Goal: Task Accomplishment & Management: Complete application form

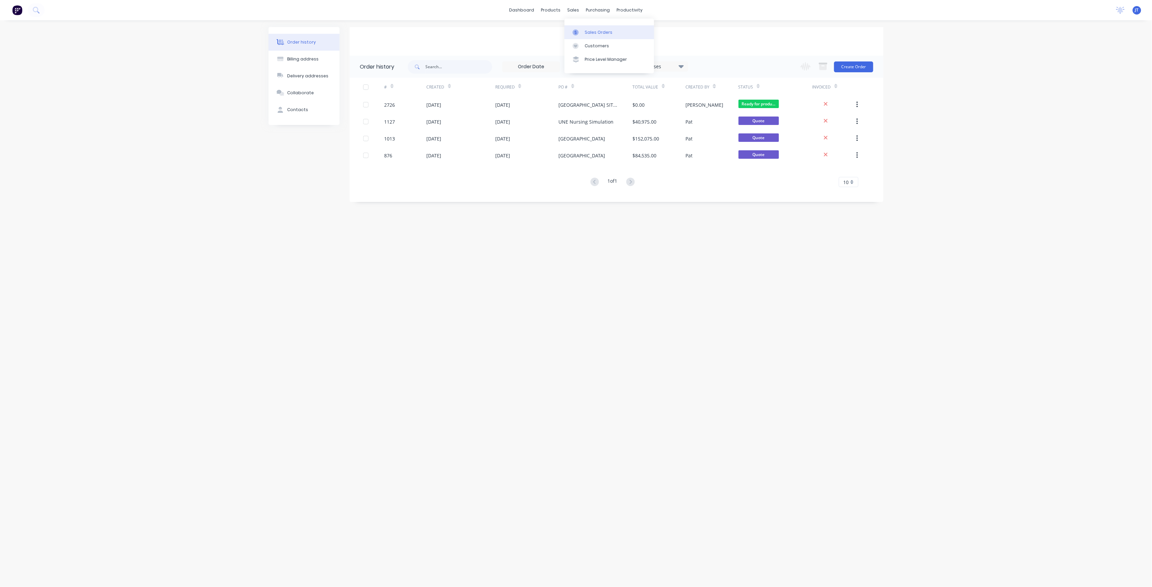
click at [585, 30] on div "Sales Orders" at bounding box center [599, 32] width 28 height 6
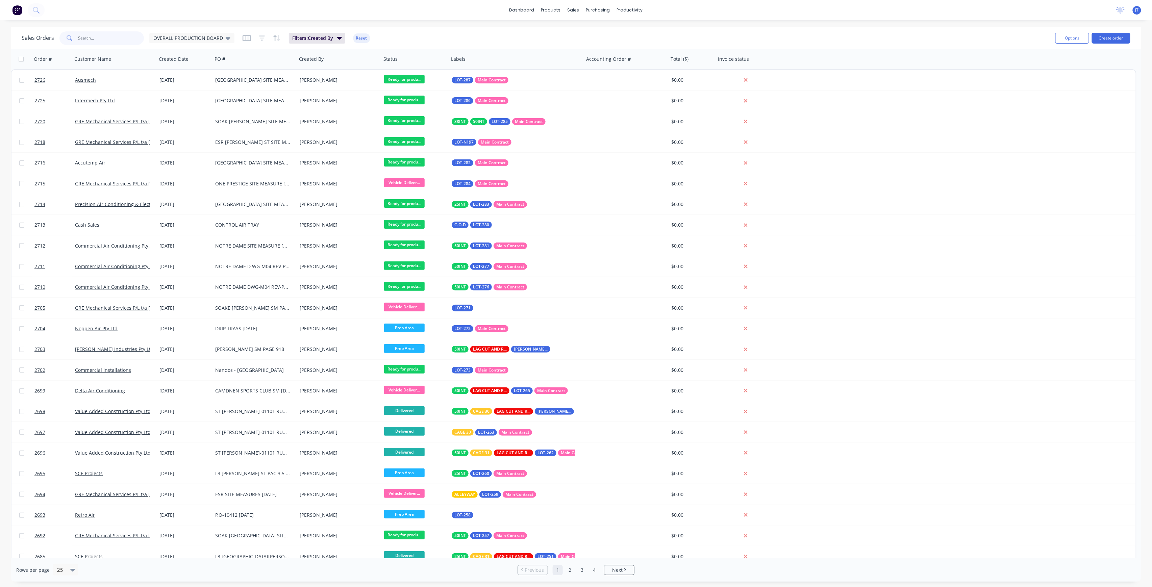
click at [90, 42] on input "text" at bounding box center [111, 38] width 66 height 14
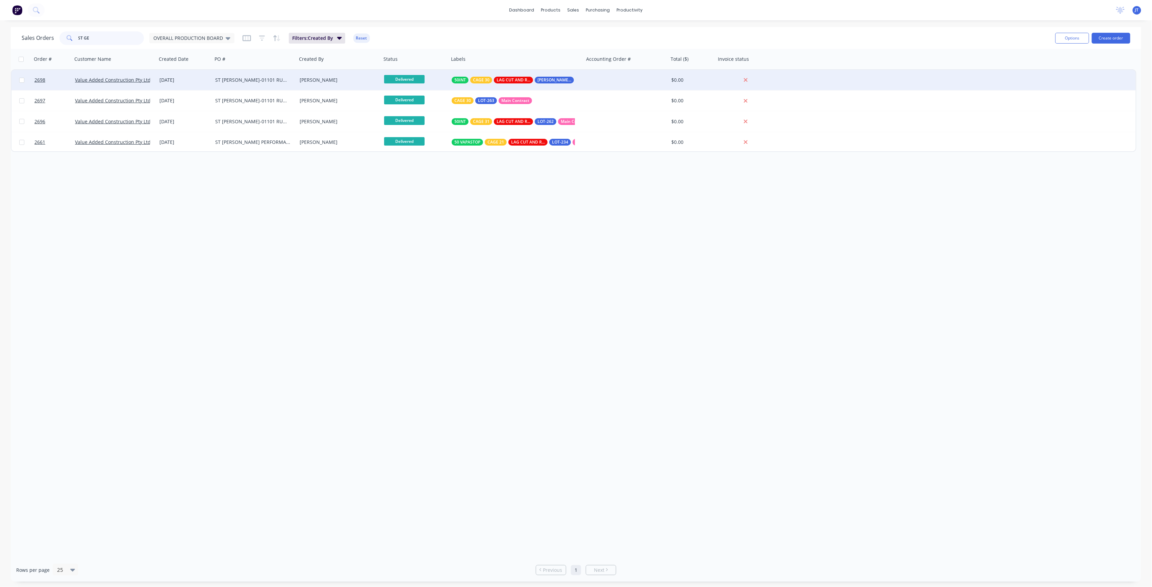
type input "ST GE"
click at [199, 85] on div "[DATE]" at bounding box center [185, 80] width 56 height 20
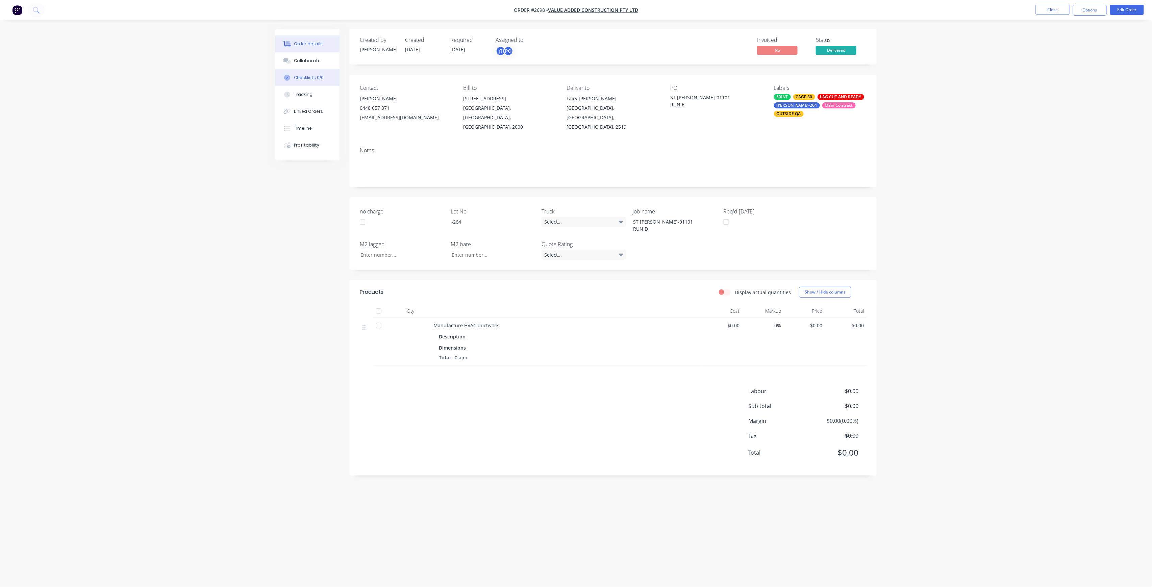
click at [312, 77] on div "Checklists 0/0" at bounding box center [309, 78] width 30 height 6
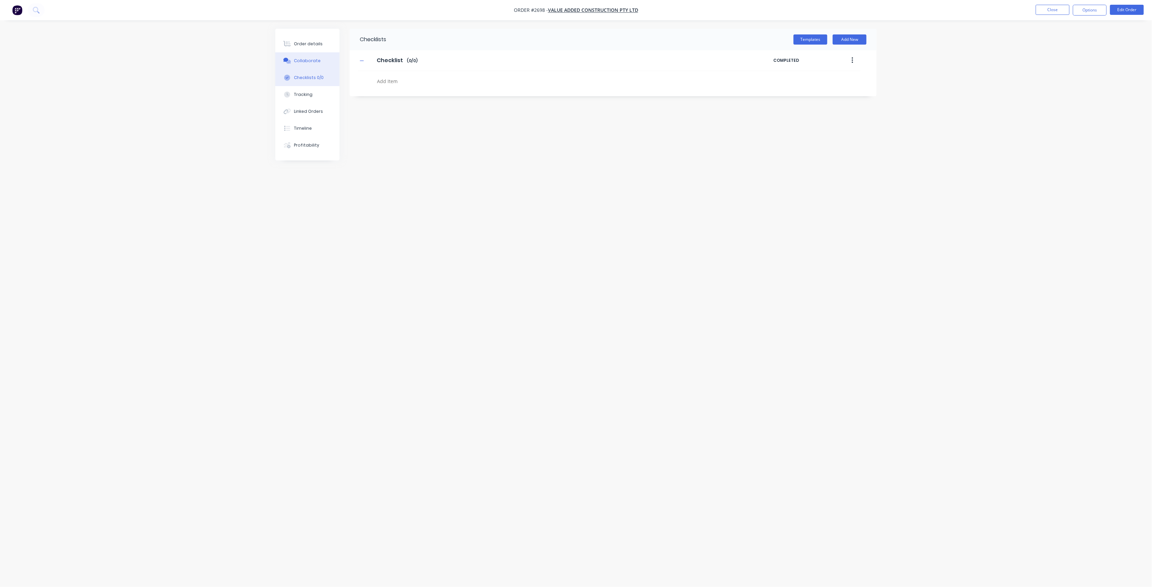
click at [312, 65] on button "Collaborate" at bounding box center [307, 60] width 64 height 17
click at [303, 47] on button "Order details" at bounding box center [304, 43] width 64 height 17
type textarea "x"
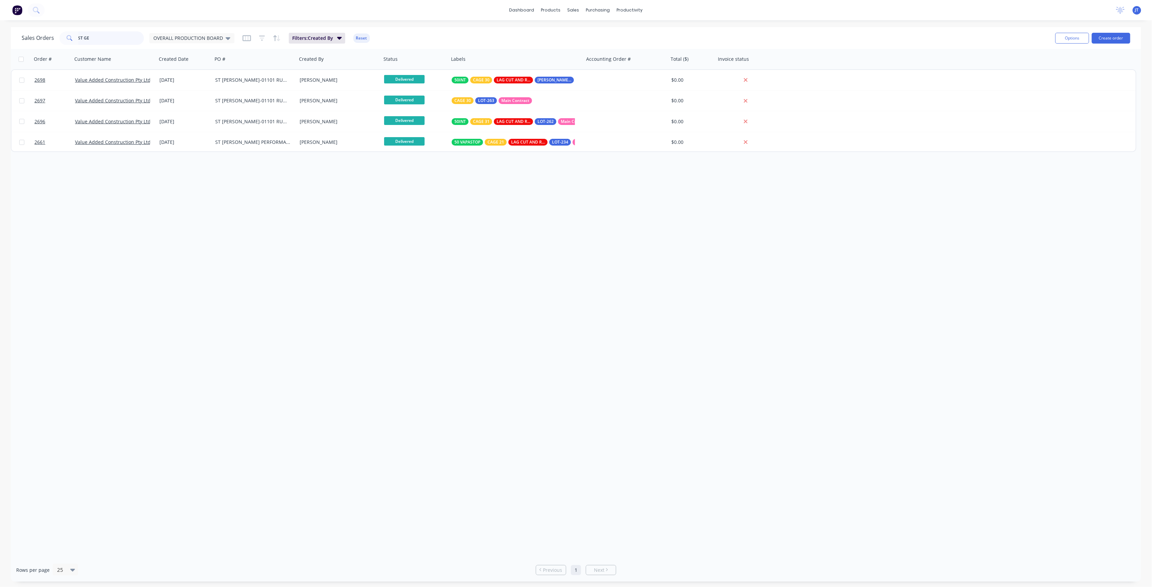
click at [109, 35] on input "ST GE" at bounding box center [111, 38] width 66 height 14
type input "S"
click at [227, 42] on div "OVERALL PRODUCTION BOARD" at bounding box center [191, 38] width 85 height 10
click at [171, 94] on button "None" at bounding box center [189, 96] width 77 height 8
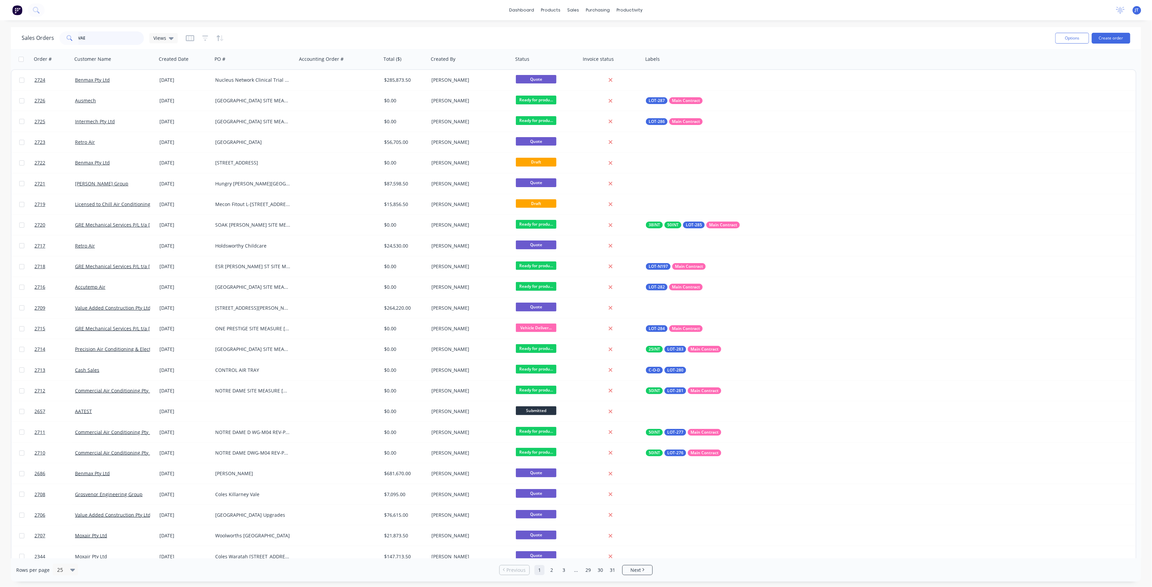
click at [107, 38] on input "VAE" at bounding box center [111, 38] width 66 height 14
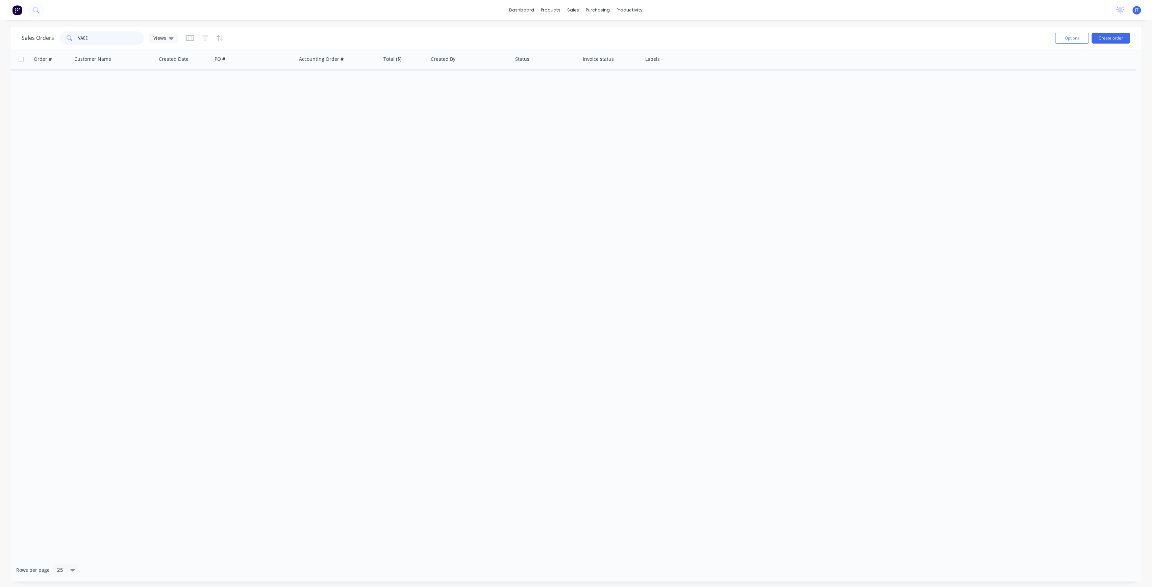
type input "VAE"
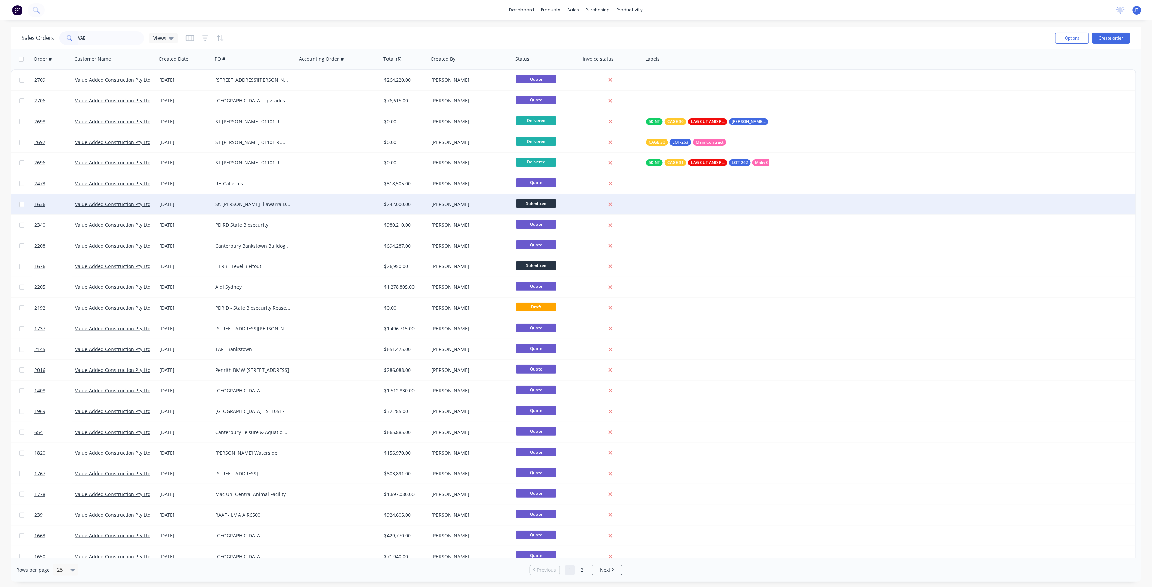
click at [340, 201] on div at bounding box center [339, 204] width 84 height 20
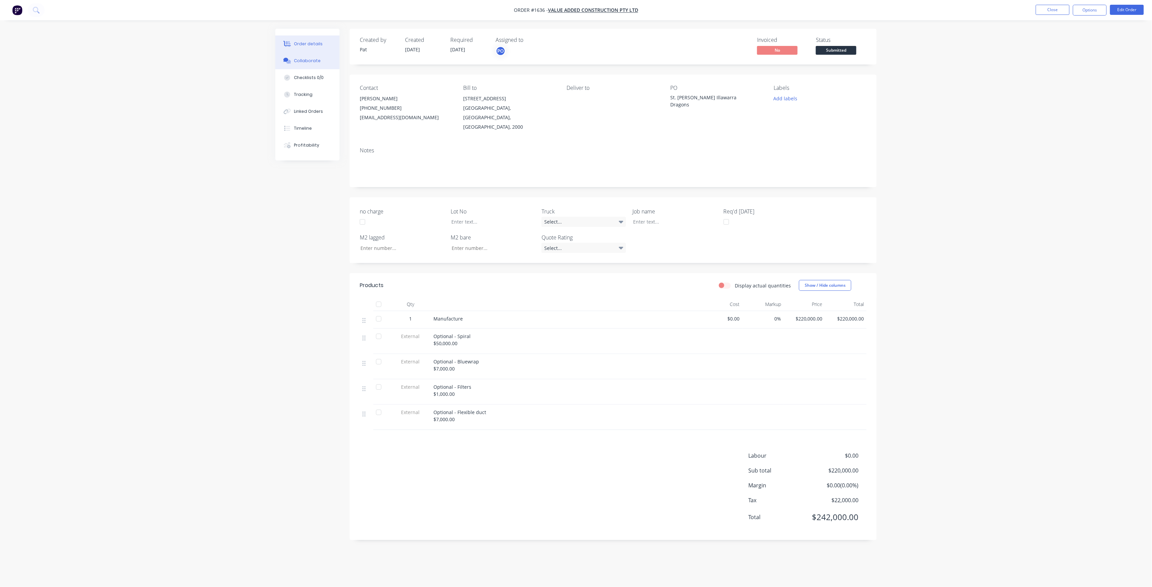
click at [314, 64] on button "Collaborate" at bounding box center [307, 60] width 64 height 17
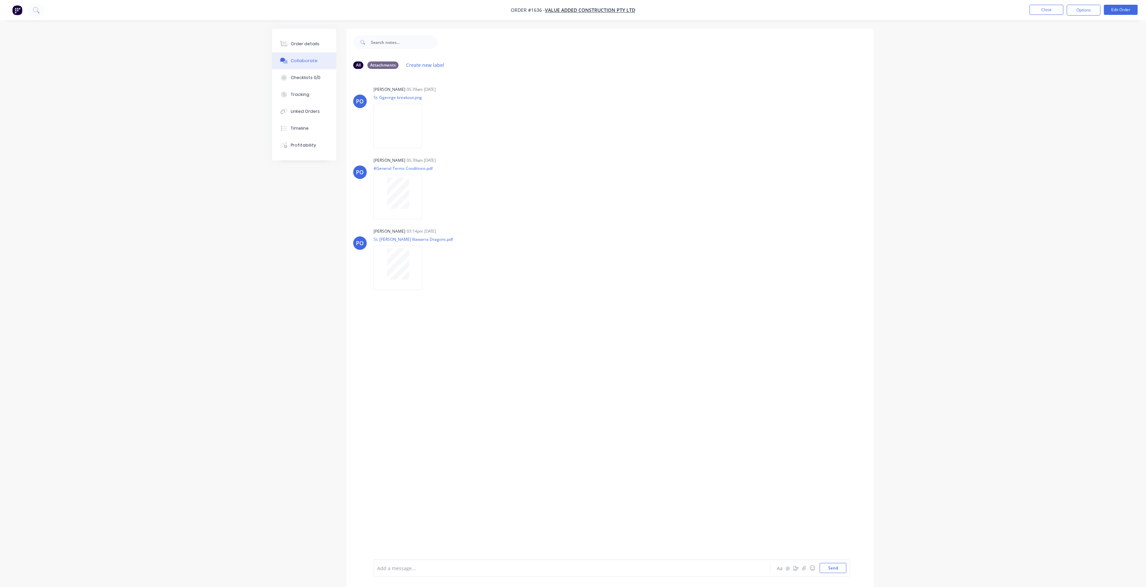
click at [21, 7] on img "button" at bounding box center [17, 10] width 10 height 10
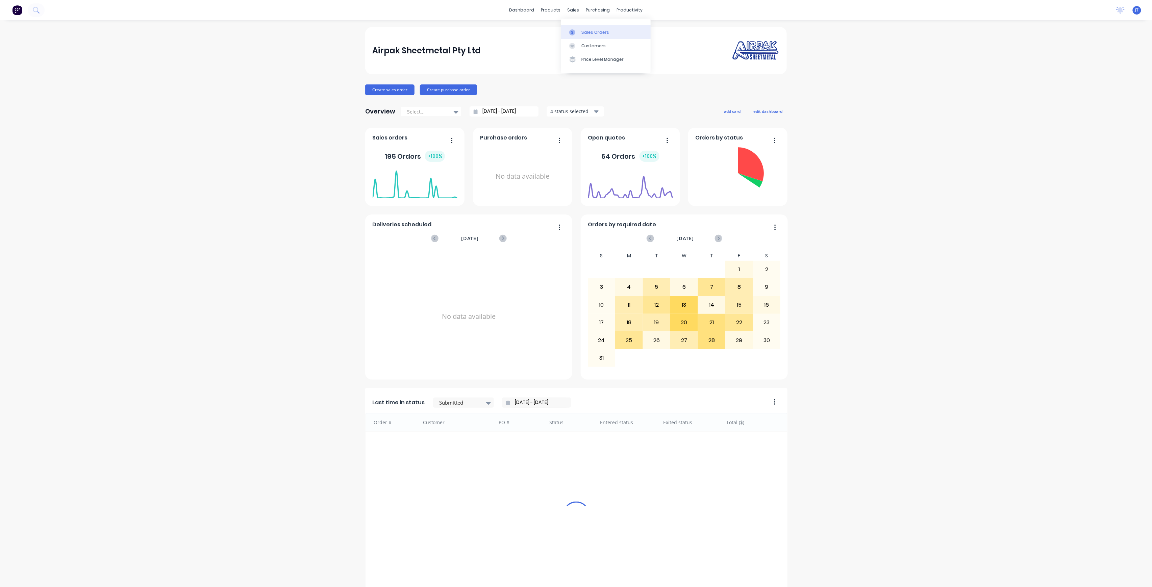
click at [573, 32] on icon at bounding box center [572, 32] width 6 height 6
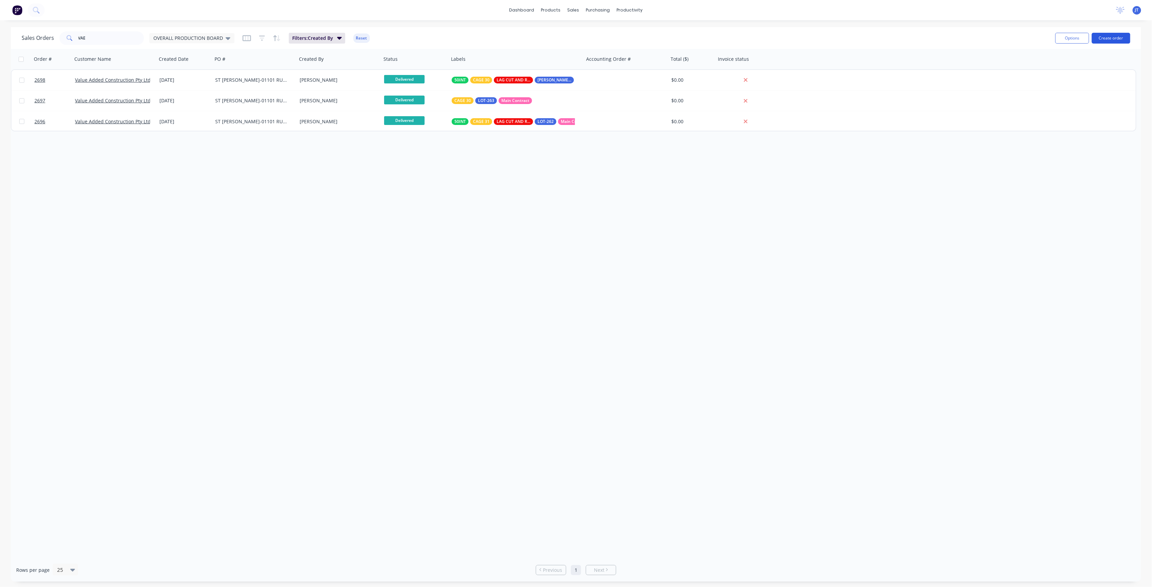
click at [1109, 40] on button "Create order" at bounding box center [1111, 38] width 39 height 11
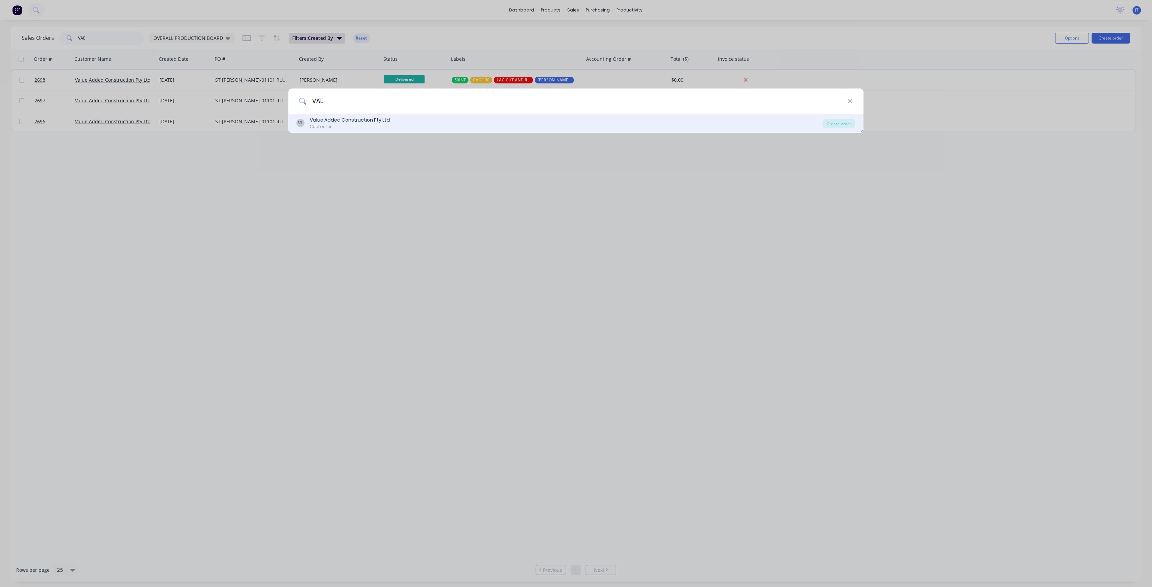
type input "VAE"
click at [376, 122] on div "Value Added Construction Pty Ltd" at bounding box center [350, 120] width 80 height 7
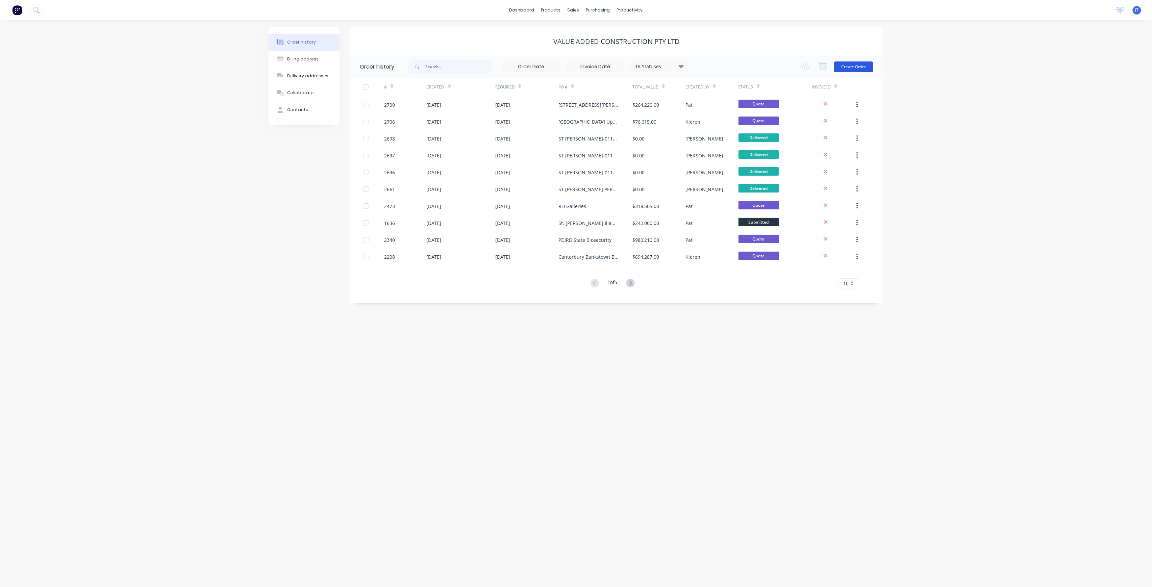
click at [864, 64] on button "Create Order" at bounding box center [853, 67] width 39 height 11
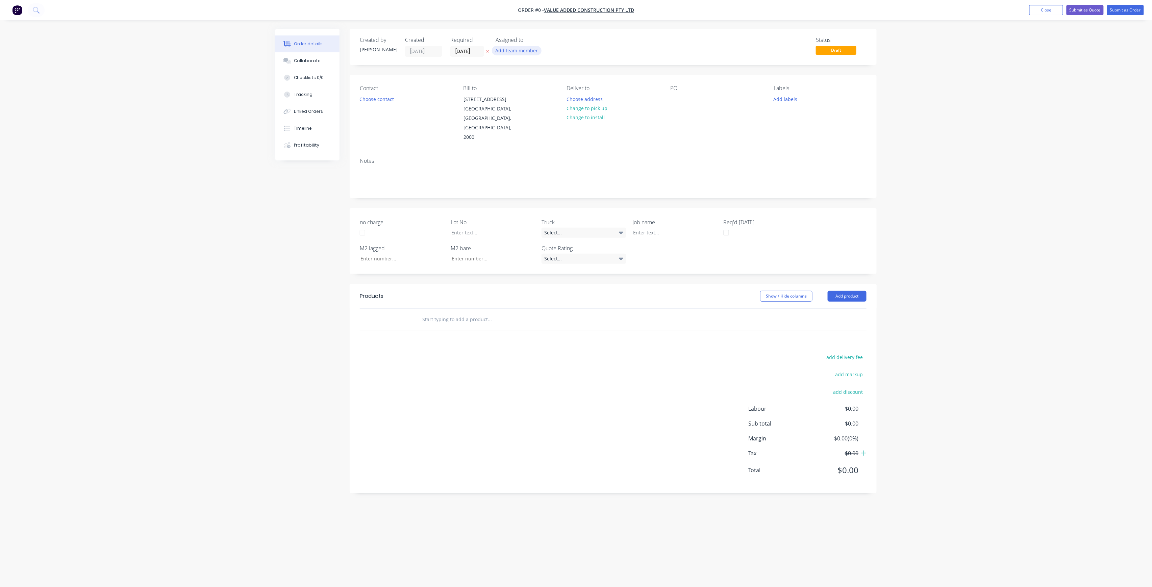
click at [502, 50] on button "Add team member" at bounding box center [517, 50] width 50 height 9
click at [533, 87] on div "[PERSON_NAME] (You)" at bounding box center [551, 87] width 68 height 7
click at [550, 145] on button "[PERSON_NAME]" at bounding box center [546, 152] width 101 height 14
drag, startPoint x: 540, startPoint y: 101, endPoint x: 551, endPoint y: 135, distance: 35.5
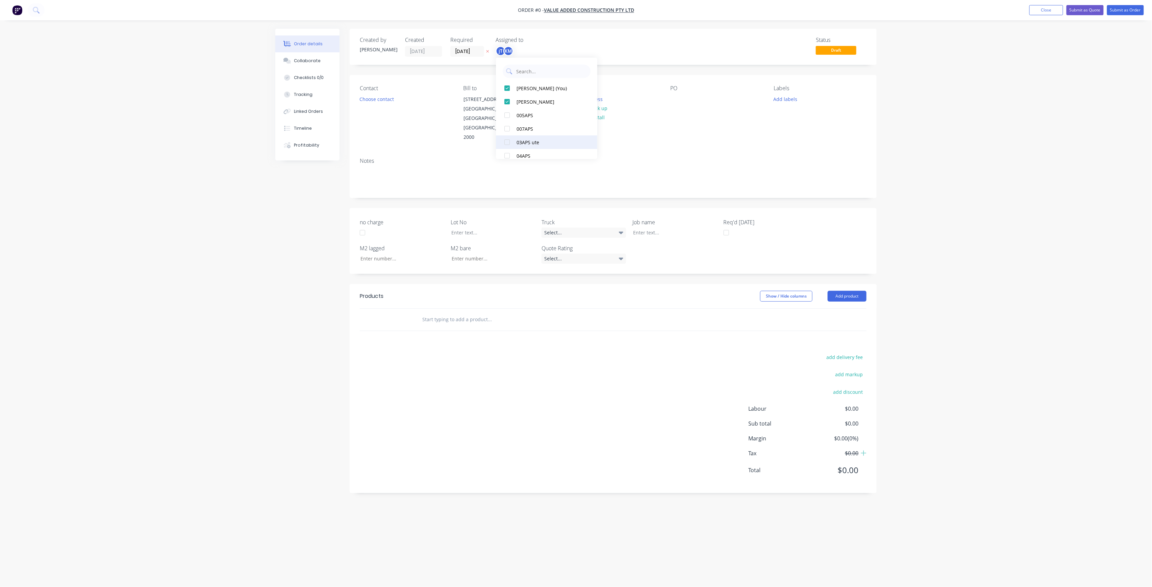
click at [540, 101] on div "[PERSON_NAME]" at bounding box center [551, 101] width 68 height 7
click at [551, 132] on div "[PERSON_NAME]" at bounding box center [551, 135] width 68 height 7
click at [428, 92] on div "Creating draft order... Loading... Order details Collaborate Checklists 0/0 Tra…" at bounding box center [576, 281] width 615 height 504
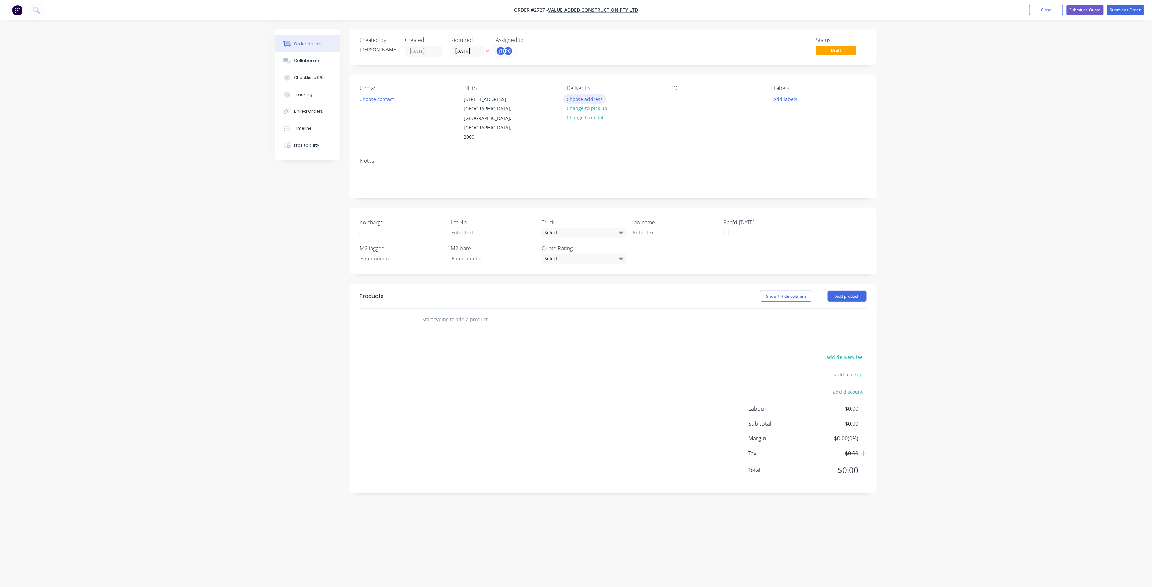
click at [592, 100] on button "Choose address" at bounding box center [584, 98] width 43 height 9
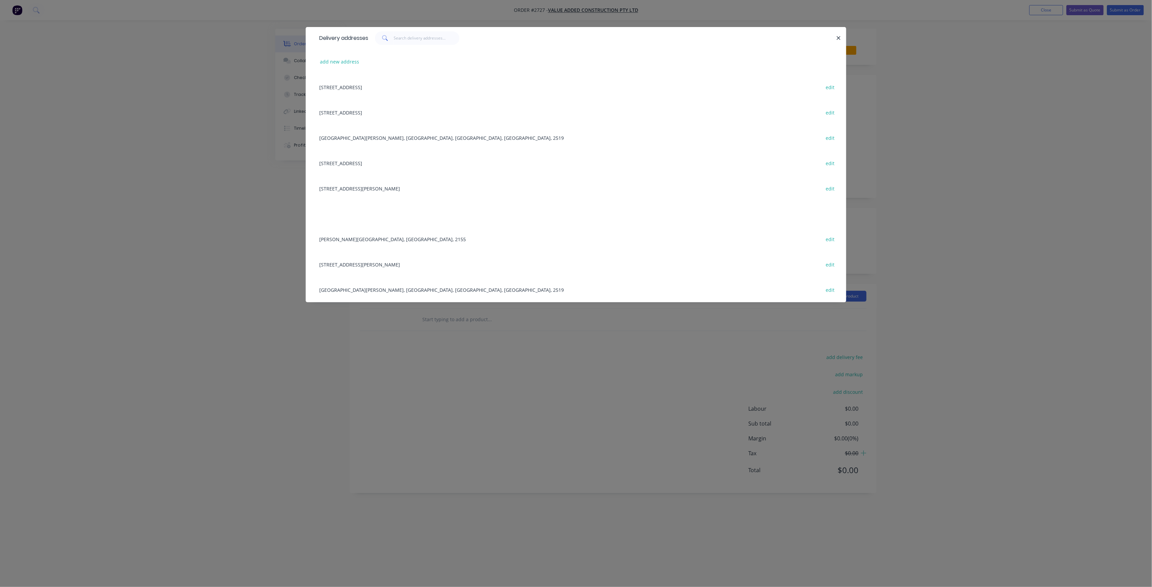
click at [407, 140] on div "[GEOGRAPHIC_DATA][PERSON_NAME], [GEOGRAPHIC_DATA], [GEOGRAPHIC_DATA], [GEOGRAPH…" at bounding box center [576, 137] width 520 height 25
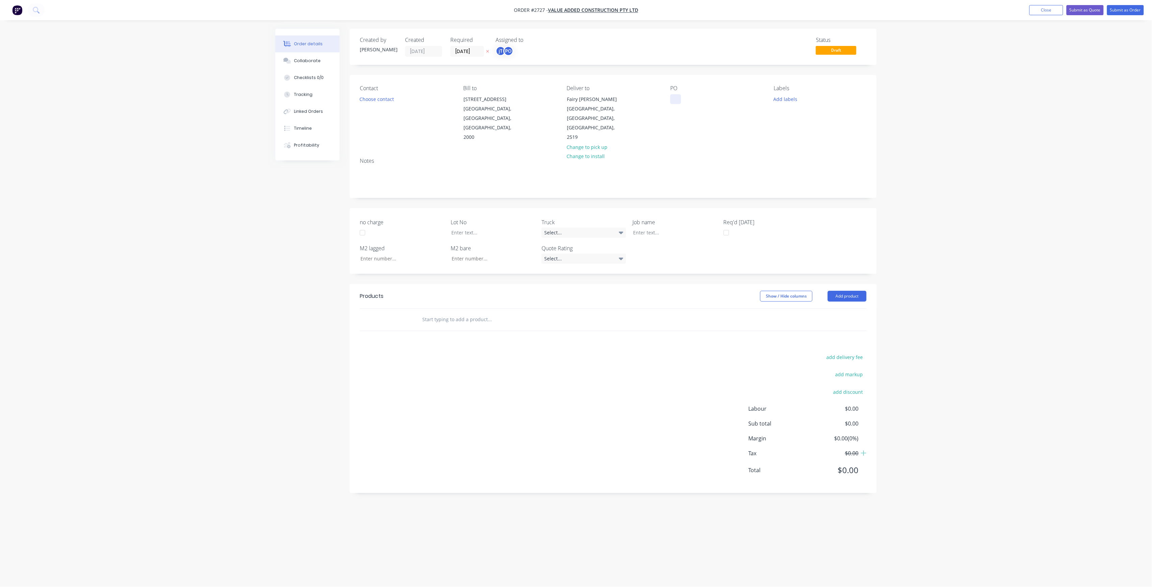
click at [674, 98] on div at bounding box center [676, 99] width 11 height 10
click at [1048, 8] on button "Close" at bounding box center [1047, 10] width 34 height 10
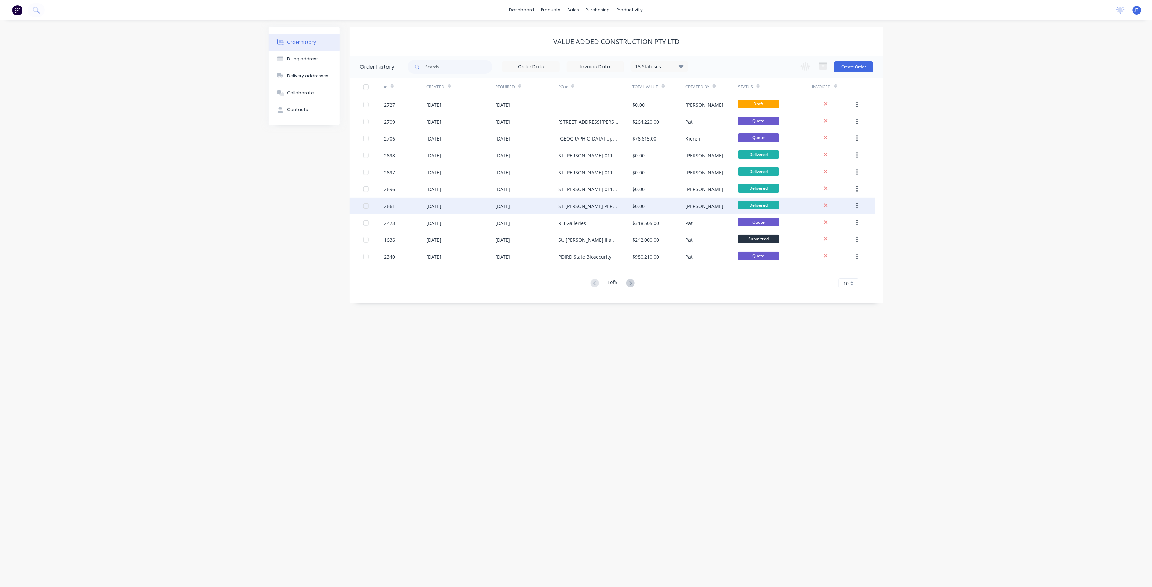
click at [625, 206] on div "ST [PERSON_NAME] PERFORMANCE & TRAINING CENTER GF SITE MEASURES" at bounding box center [596, 206] width 74 height 17
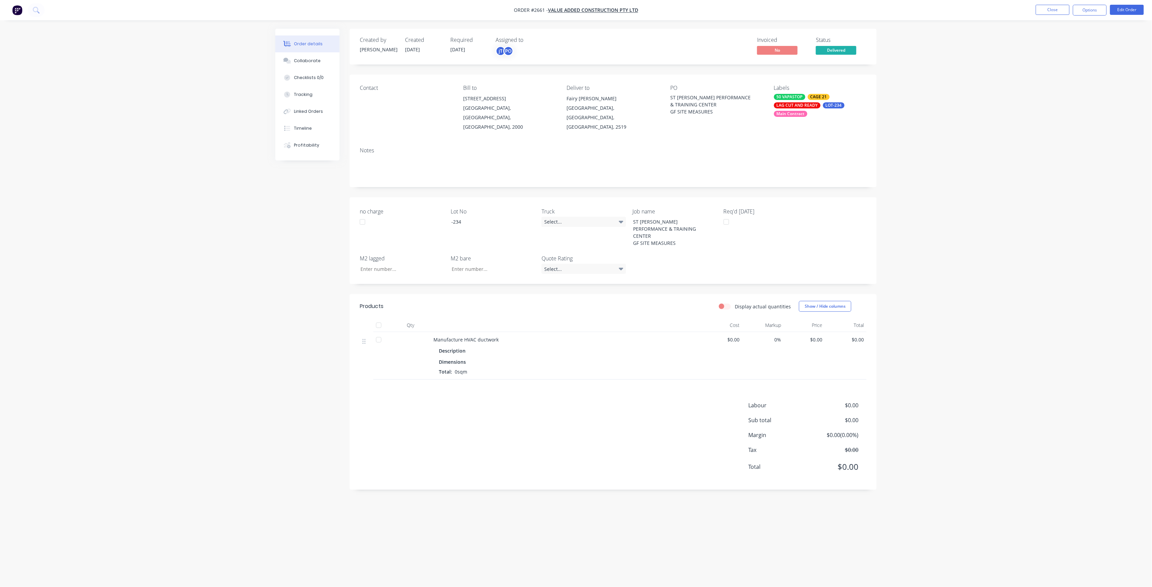
click at [669, 99] on div "Contact Bill to [STREET_ADDRESS], 2000 Deliver to [GEOGRAPHIC_DATA][PERSON_NAME…" at bounding box center [613, 108] width 527 height 67
drag, startPoint x: 671, startPoint y: 99, endPoint x: 713, endPoint y: 107, distance: 43.1
click at [713, 107] on div "ST [PERSON_NAME] PERFORMANCE & TRAINING CENTER GF SITE MEASURES" at bounding box center [713, 104] width 84 height 21
copy div "ST [PERSON_NAME] PERFORMANCE & TRAINING CENTER"
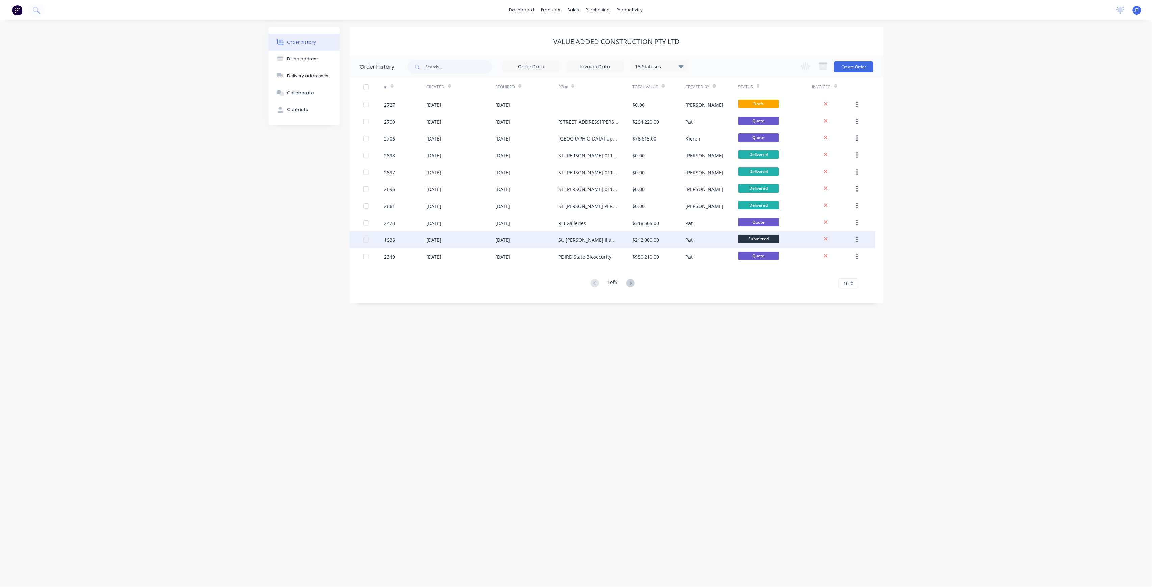
click at [609, 241] on div "St. [PERSON_NAME] Illawarra Dragons" at bounding box center [589, 240] width 60 height 7
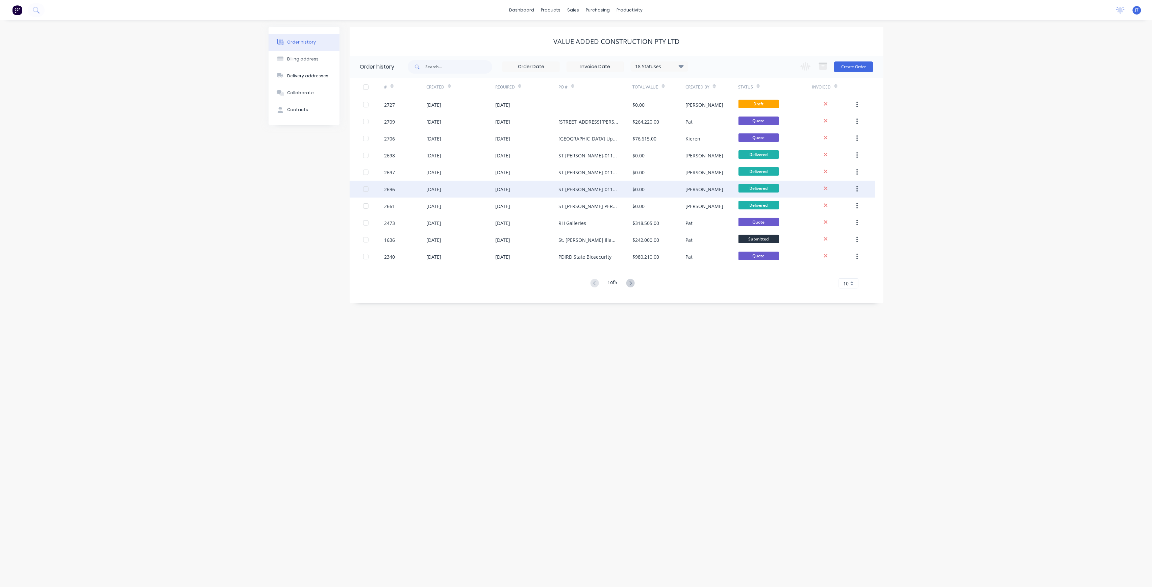
click at [609, 187] on div "ST [PERSON_NAME]-01101 RUN C" at bounding box center [589, 189] width 60 height 7
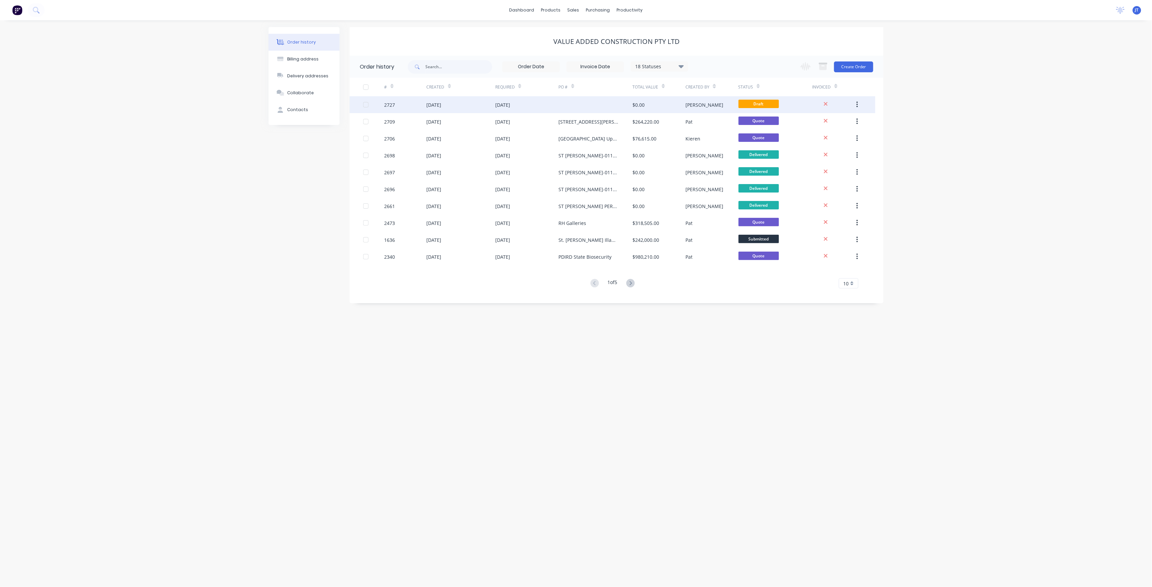
click at [764, 106] on span "Draft" at bounding box center [759, 104] width 41 height 8
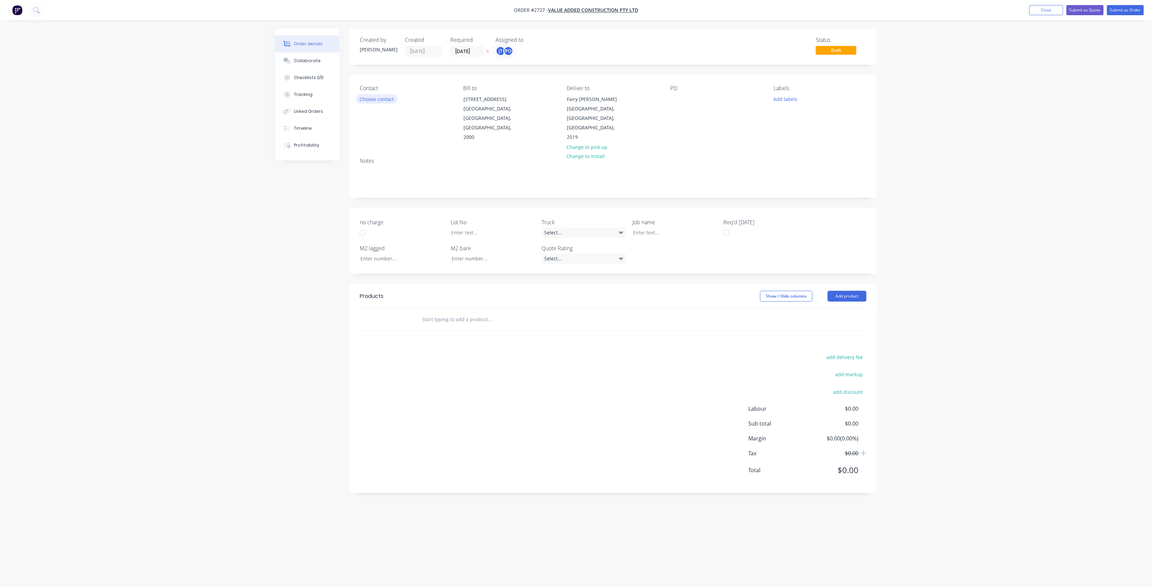
click at [383, 99] on button "Choose contact" at bounding box center [377, 98] width 42 height 9
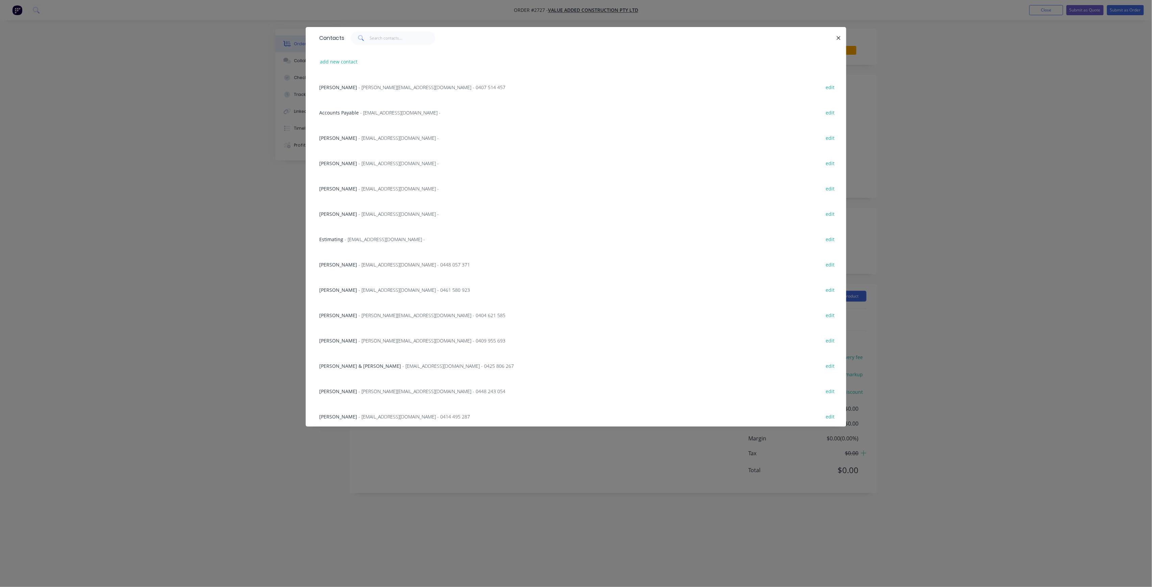
click at [359, 263] on span "- [EMAIL_ADDRESS][DOMAIN_NAME] - 0448 057 371" at bounding box center [415, 265] width 112 height 6
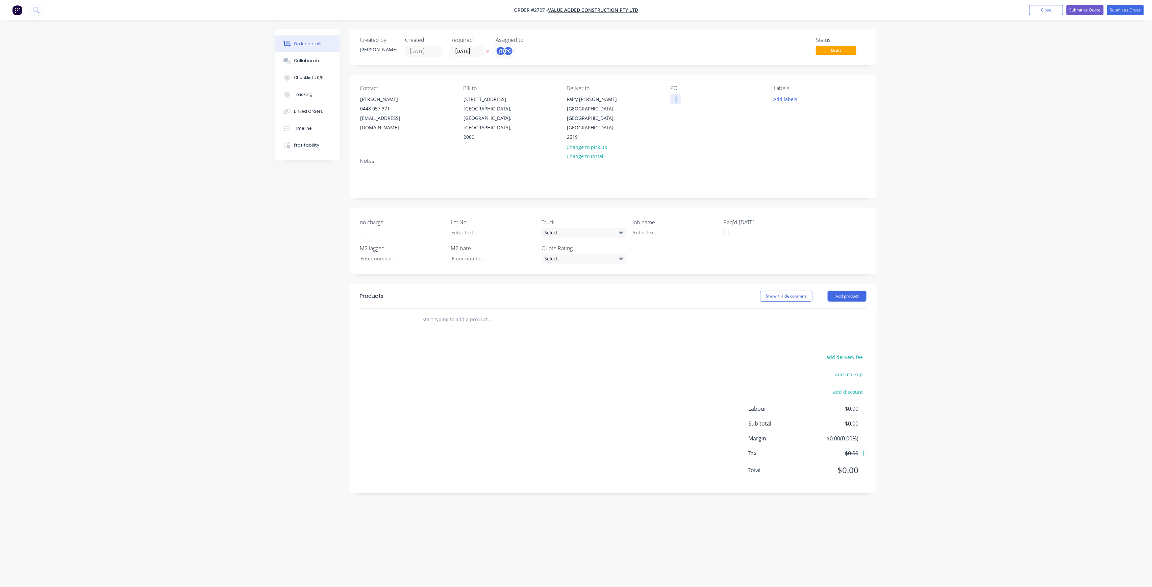
drag, startPoint x: 682, startPoint y: 98, endPoint x: 677, endPoint y: 98, distance: 4.4
click at [680, 98] on div "PO" at bounding box center [717, 113] width 93 height 57
click at [677, 99] on div at bounding box center [676, 99] width 11 height 10
copy div
click at [678, 98] on div at bounding box center [676, 99] width 11 height 10
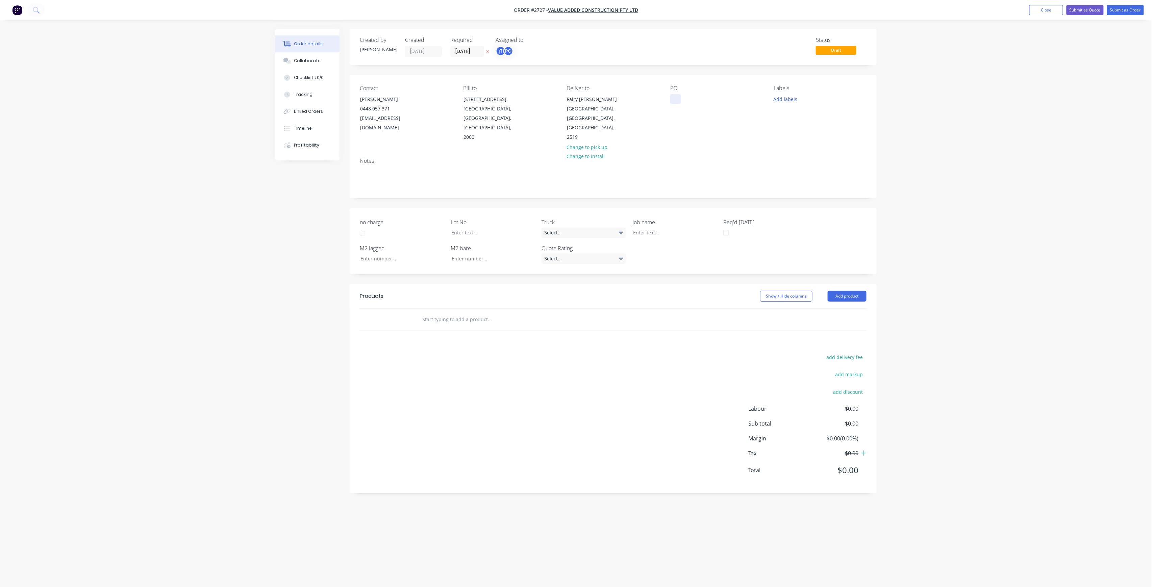
paste div
drag, startPoint x: 737, startPoint y: 117, endPoint x: 641, endPoint y: 80, distance: 102.5
click at [641, 80] on div "Contact [PERSON_NAME] 0448 057 371 [EMAIL_ADDRESS][DOMAIN_NAME] Bill to [STREET…" at bounding box center [613, 113] width 527 height 77
copy div "ST [PERSON_NAME] PERFORMANCE & TRAINING SITE NEASURE [DATE]"
click at [652, 228] on div at bounding box center [670, 233] width 84 height 10
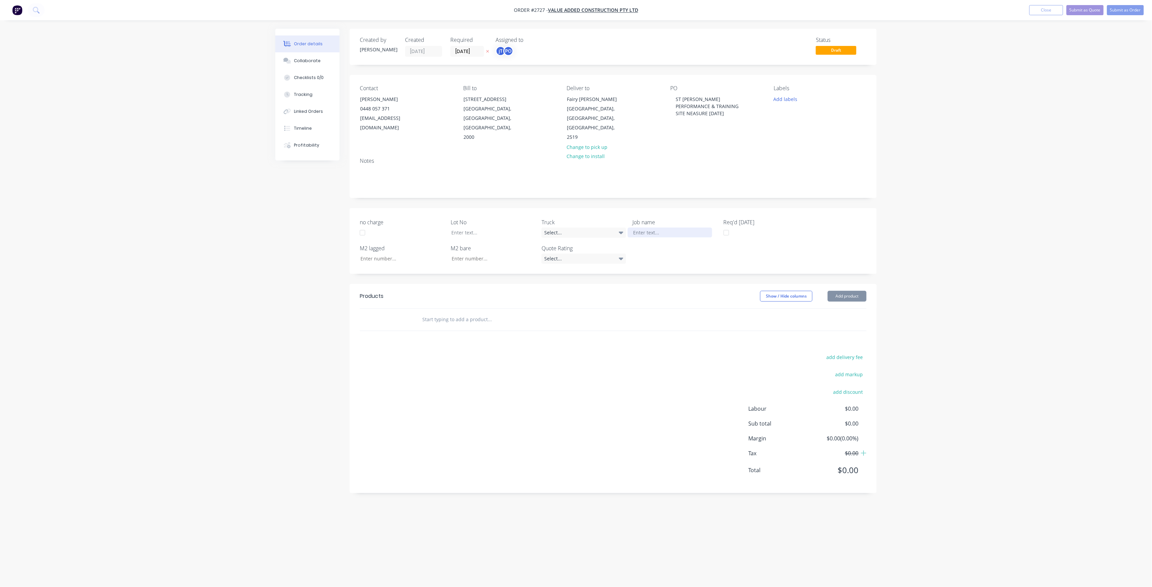
paste div
click at [670, 230] on div "ST [PERSON_NAME] PERFORMANCE & TRAINING SITE NEASURE [DATE]" at bounding box center [670, 240] width 84 height 24
click at [659, 229] on div "ST [PERSON_NAME] PERFORMANCE & TRAINING SITE NEASURE [DATE]" at bounding box center [670, 240] width 84 height 24
click at [650, 237] on div "ST [PERSON_NAME] PERFORMANCE & TRAINING SITE NEASURE [DATE]" at bounding box center [670, 240] width 84 height 24
drag, startPoint x: 648, startPoint y: 237, endPoint x: 656, endPoint y: 237, distance: 8.8
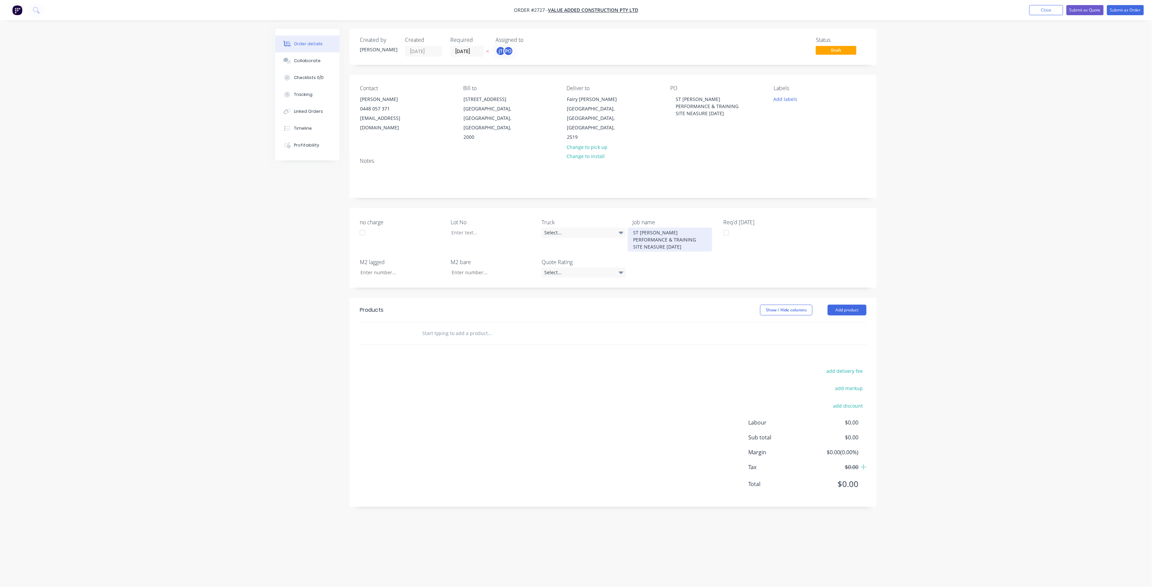
click at [649, 237] on div "ST [PERSON_NAME] PERFORMANCE & TRAINING SITE NEASURE [DATE]" at bounding box center [670, 240] width 84 height 24
drag, startPoint x: 691, startPoint y: 114, endPoint x: 700, endPoint y: 116, distance: 9.4
click at [691, 114] on div "ST [PERSON_NAME] PERFORMANCE & TRAINING SITE NEASURE [DATE]" at bounding box center [713, 106] width 84 height 24
click at [494, 218] on label "Lot No" at bounding box center [493, 222] width 84 height 8
click at [490, 218] on div "Lot No" at bounding box center [493, 234] width 84 height 33
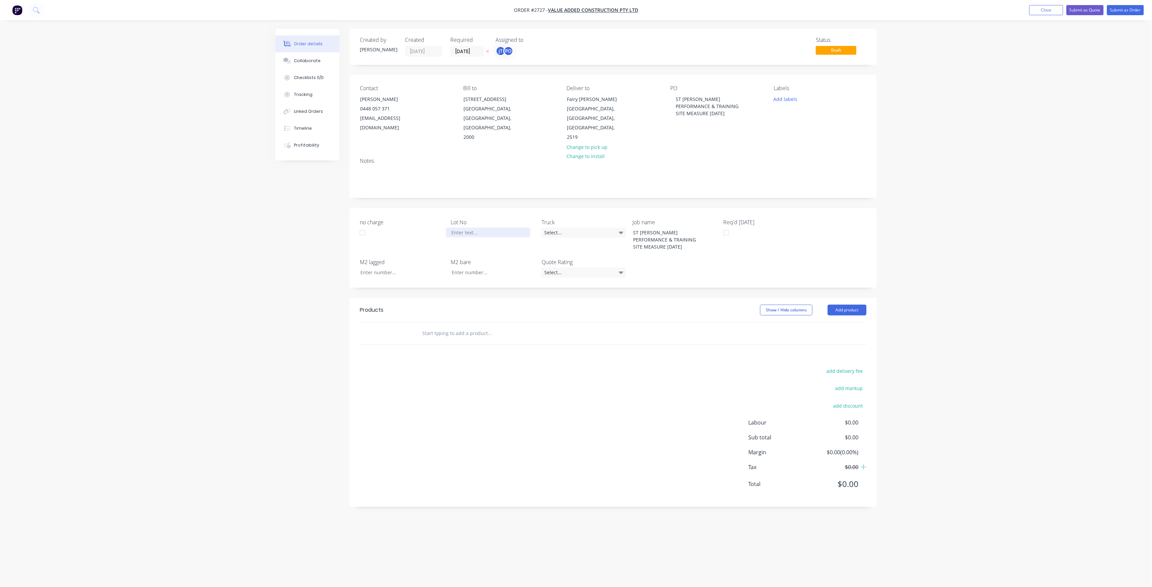
drag, startPoint x: 490, startPoint y: 222, endPoint x: 501, endPoint y: 213, distance: 14.1
click at [490, 228] on div at bounding box center [488, 233] width 84 height 10
click at [787, 104] on div "Labels Add labels" at bounding box center [820, 113] width 93 height 57
click at [787, 102] on button "Add labels" at bounding box center [785, 98] width 31 height 9
click at [817, 118] on input "text" at bounding box center [830, 119] width 71 height 14
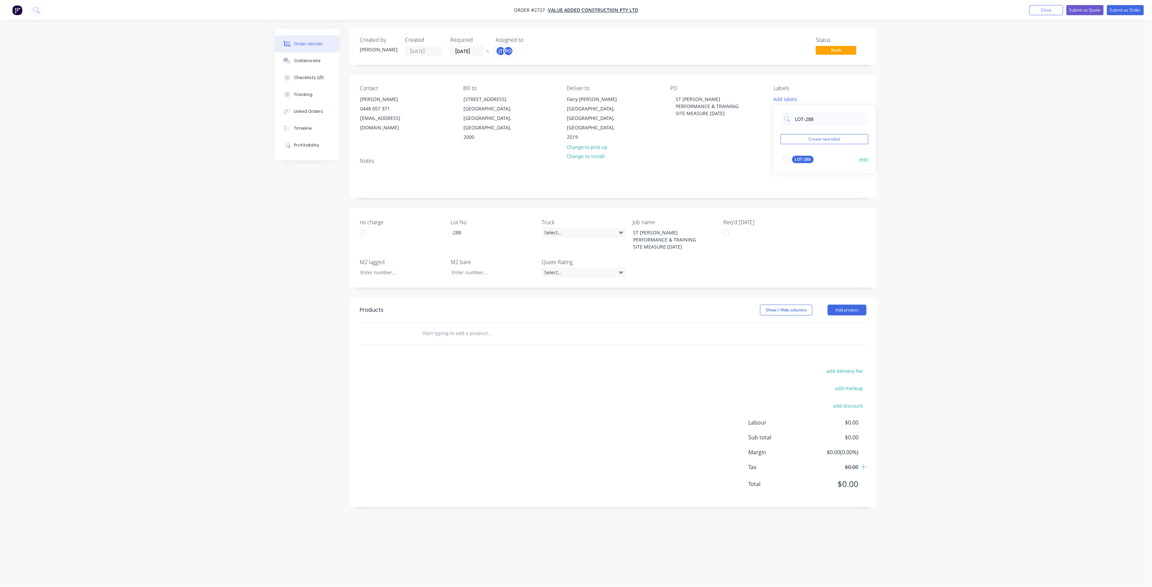
click at [807, 156] on button "LOT-288" at bounding box center [799, 159] width 36 height 9
click at [820, 115] on input "LOT-288" at bounding box center [830, 116] width 71 height 14
drag, startPoint x: 802, startPoint y: 182, endPoint x: 806, endPoint y: 169, distance: 13.9
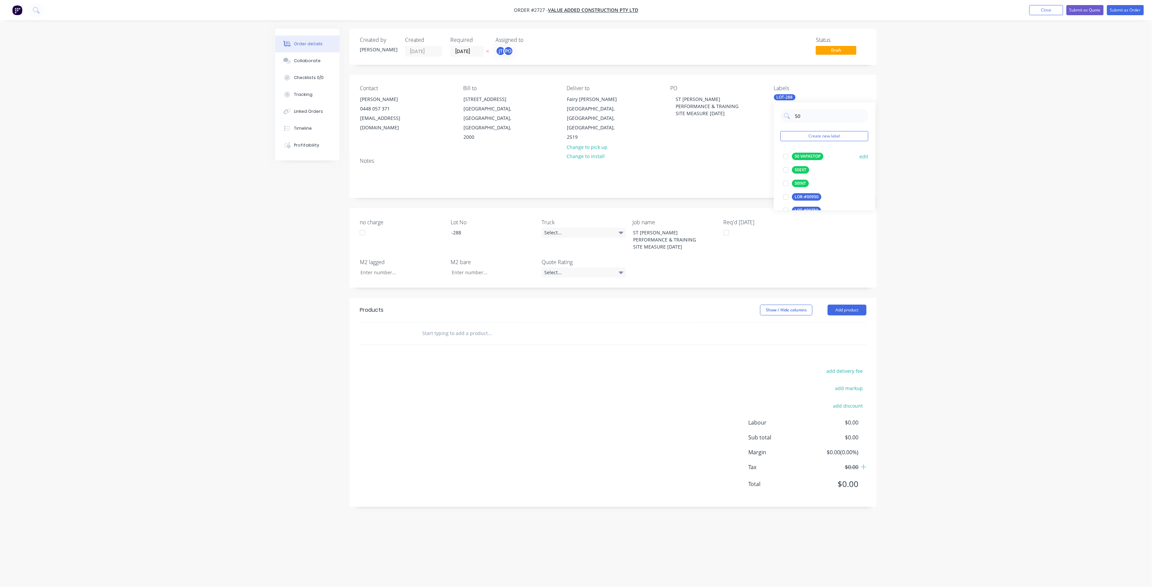
click at [802, 182] on div "50INT" at bounding box center [801, 183] width 17 height 7
click at [823, 107] on div "50 Create new label 50INT edit 50 VAPASTOP edit 50EXT edit LOR-#00950 edit LOT-…" at bounding box center [824, 156] width 101 height 108
click at [822, 115] on div "50 Create new label 50INT edit 50 VAPASTOP edit 50EXT edit LOR-#00950 edit LOT-…" at bounding box center [824, 156] width 101 height 108
click at [822, 116] on input "50" at bounding box center [830, 116] width 71 height 14
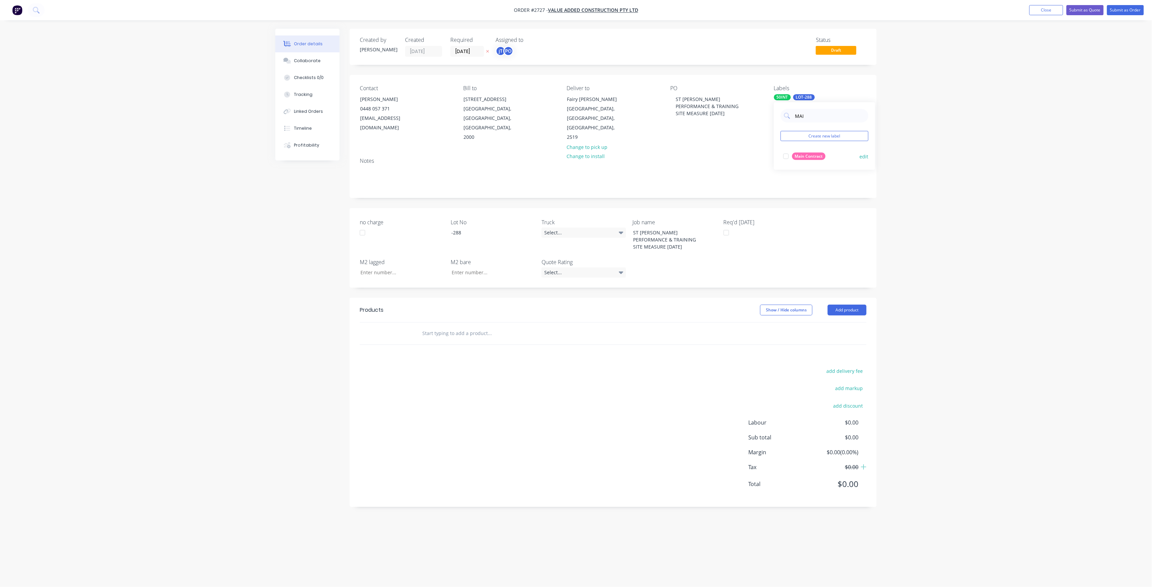
click at [798, 156] on div "Main Contract" at bounding box center [809, 156] width 33 height 7
click at [812, 115] on input "MAI" at bounding box center [830, 116] width 71 height 14
type input "B"
click at [949, 120] on div "Order details Collaborate Checklists 0/0 Tracking Linked Orders Timeline Profit…" at bounding box center [576, 293] width 1152 height 587
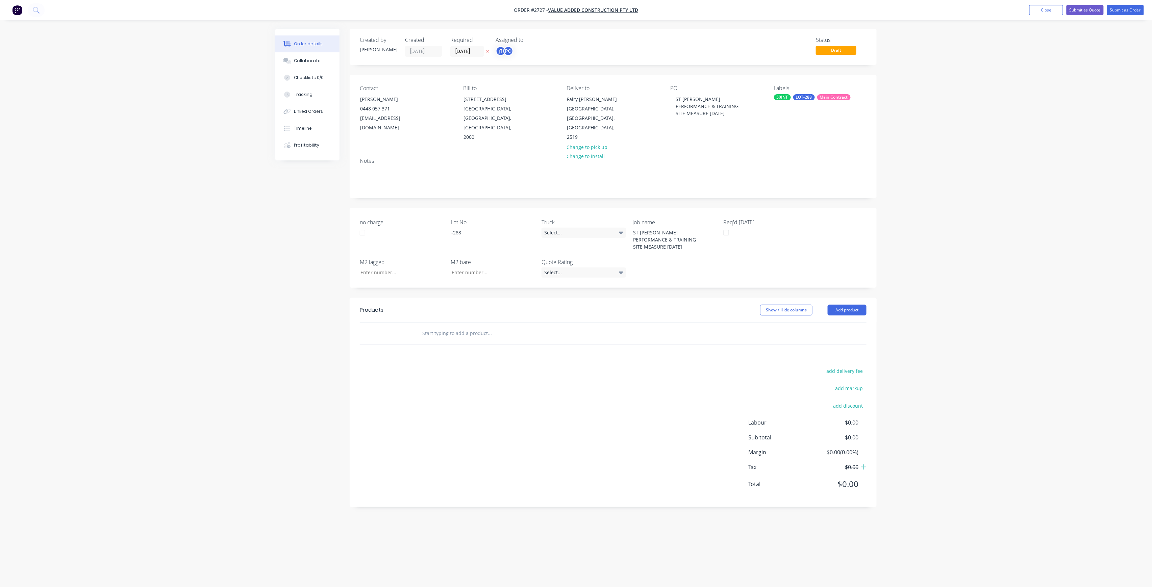
click at [553, 327] on input "text" at bounding box center [489, 334] width 135 height 14
type input "MANU"
click at [491, 416] on div "Manu facture HVAC ductwork Product" at bounding box center [526, 430] width 203 height 28
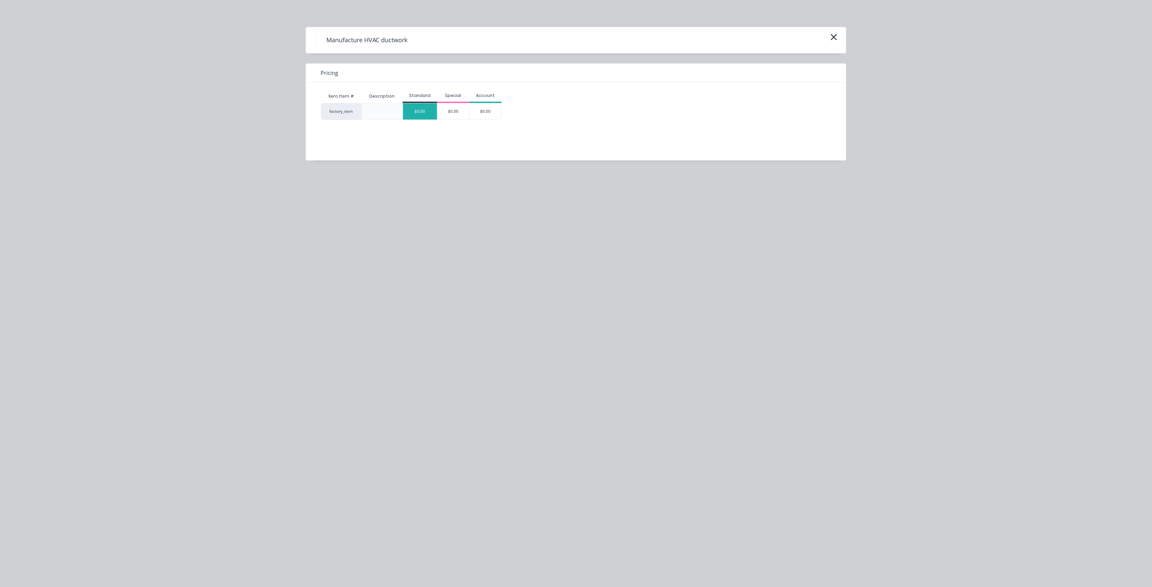
click at [425, 113] on div "$0.00" at bounding box center [420, 111] width 34 height 16
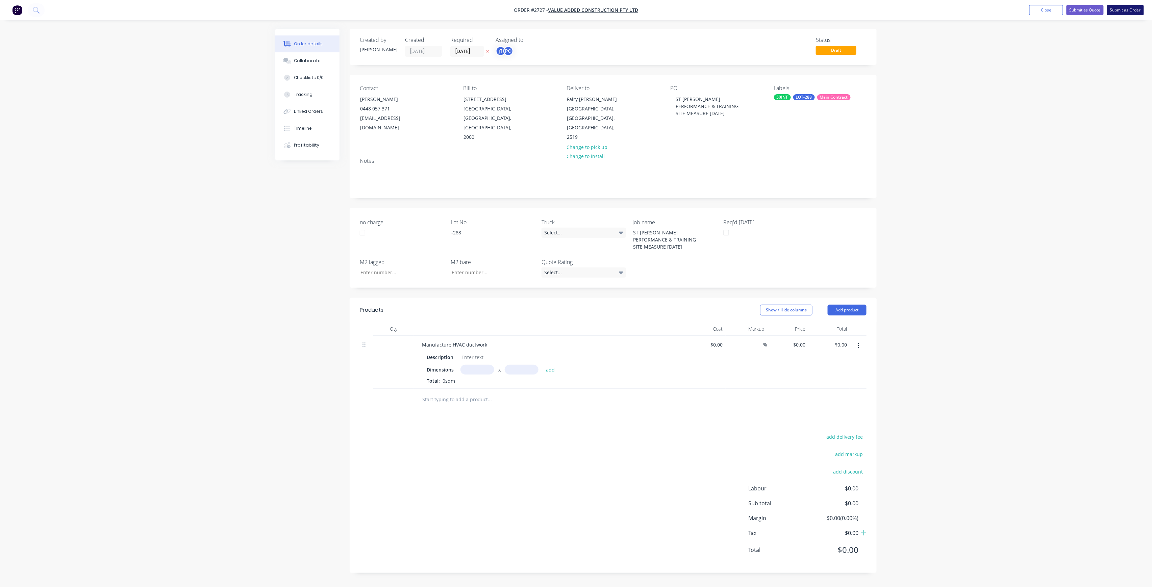
click at [1121, 9] on button "Submit as Order" at bounding box center [1125, 10] width 37 height 10
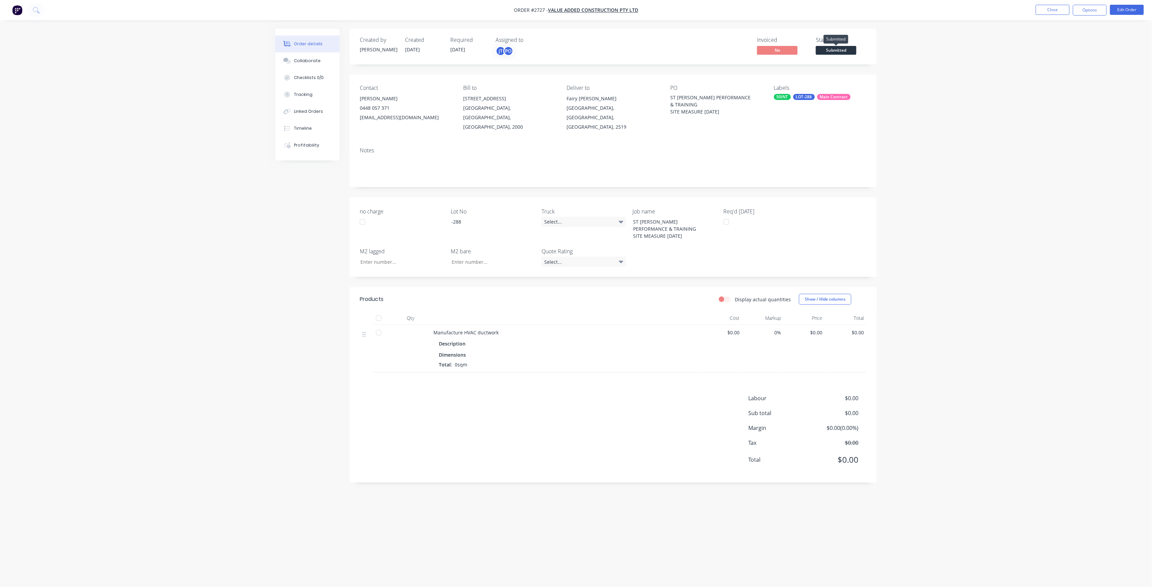
click at [824, 51] on span "Submitted" at bounding box center [836, 50] width 41 height 8
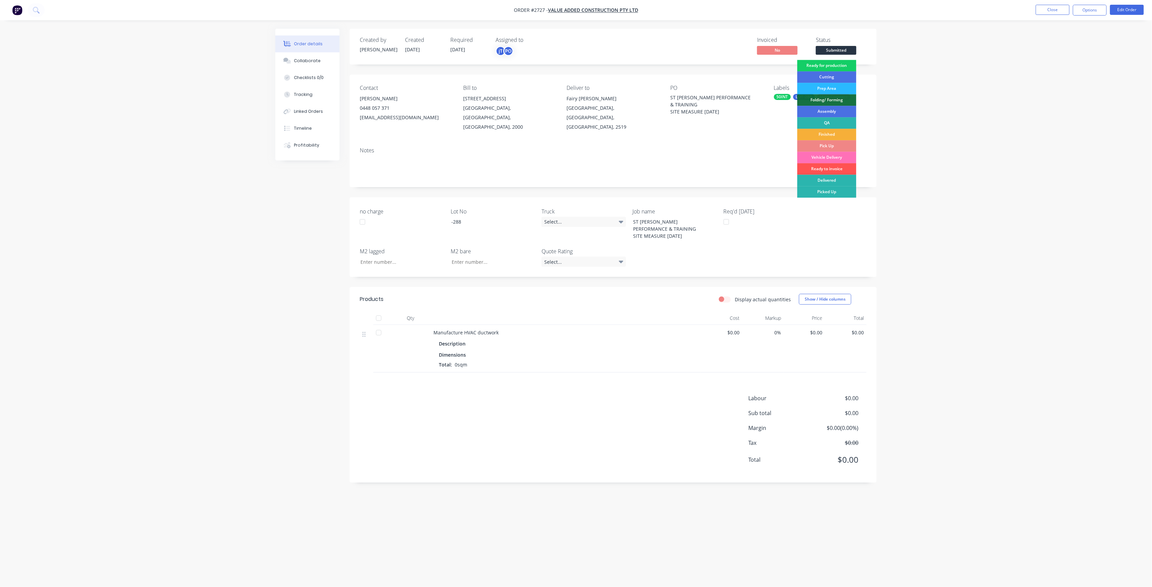
click at [833, 64] on div "Ready for production" at bounding box center [827, 65] width 59 height 11
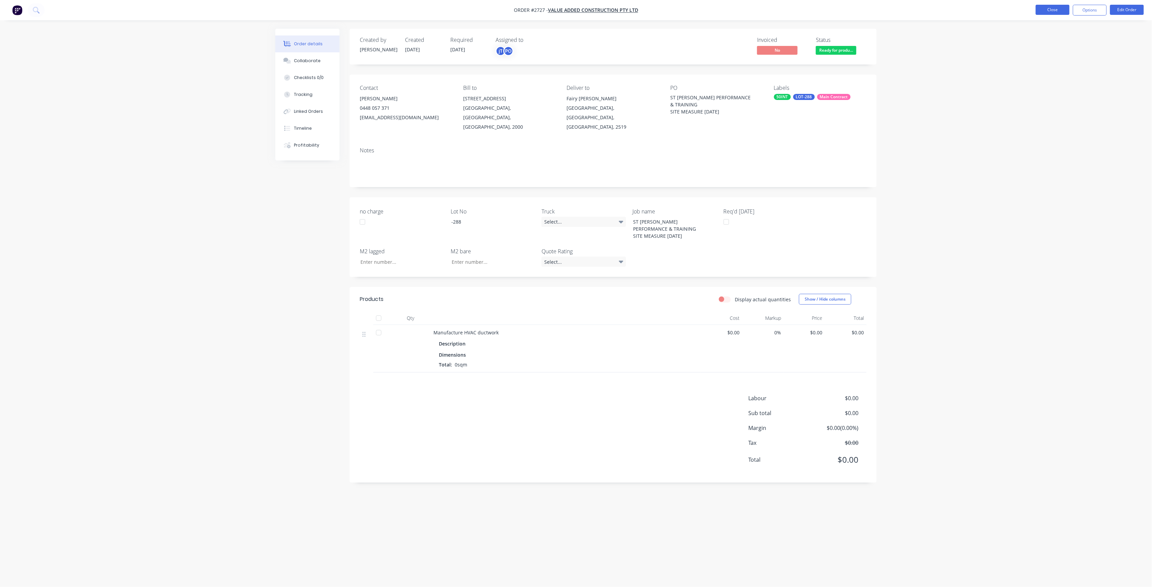
click at [1039, 11] on button "Close" at bounding box center [1053, 10] width 34 height 10
